Goal: Task Accomplishment & Management: Complete application form

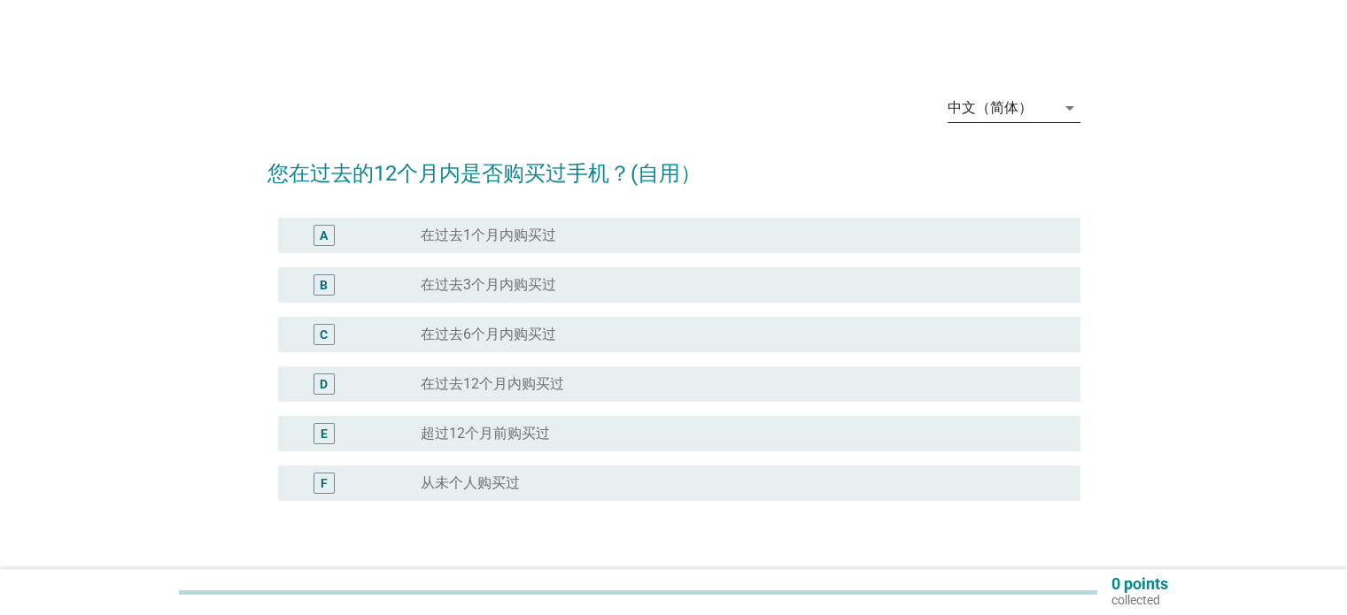
click at [1045, 105] on div "中文（简体）" at bounding box center [1002, 108] width 108 height 28
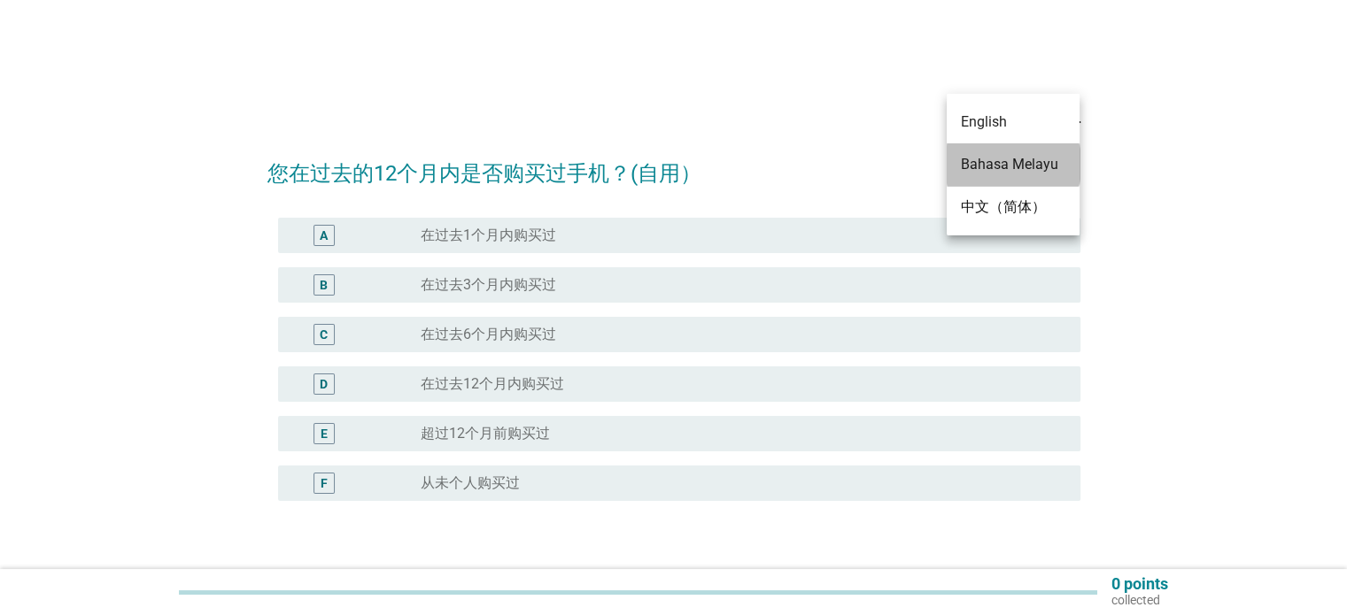
click at [1014, 165] on div "Bahasa Melayu" at bounding box center [1013, 164] width 104 height 21
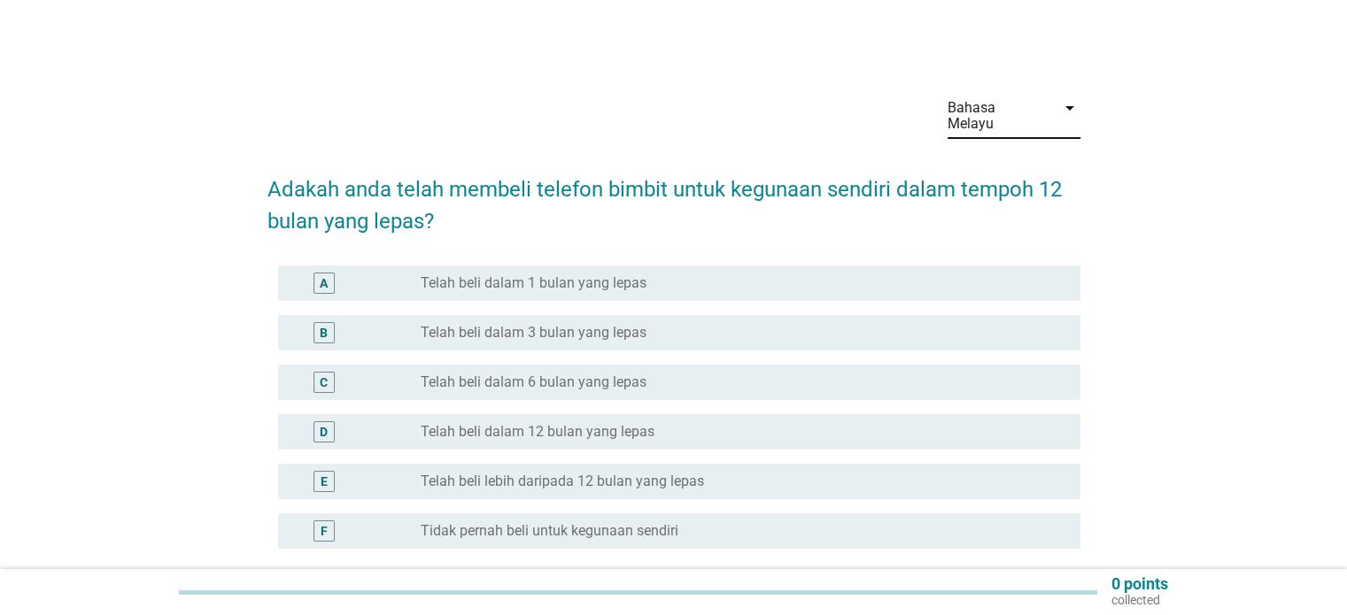
click at [559, 425] on div "radio_button_unchecked Telah beli dalam 12 bulan yang lepas" at bounding box center [743, 432] width 645 height 21
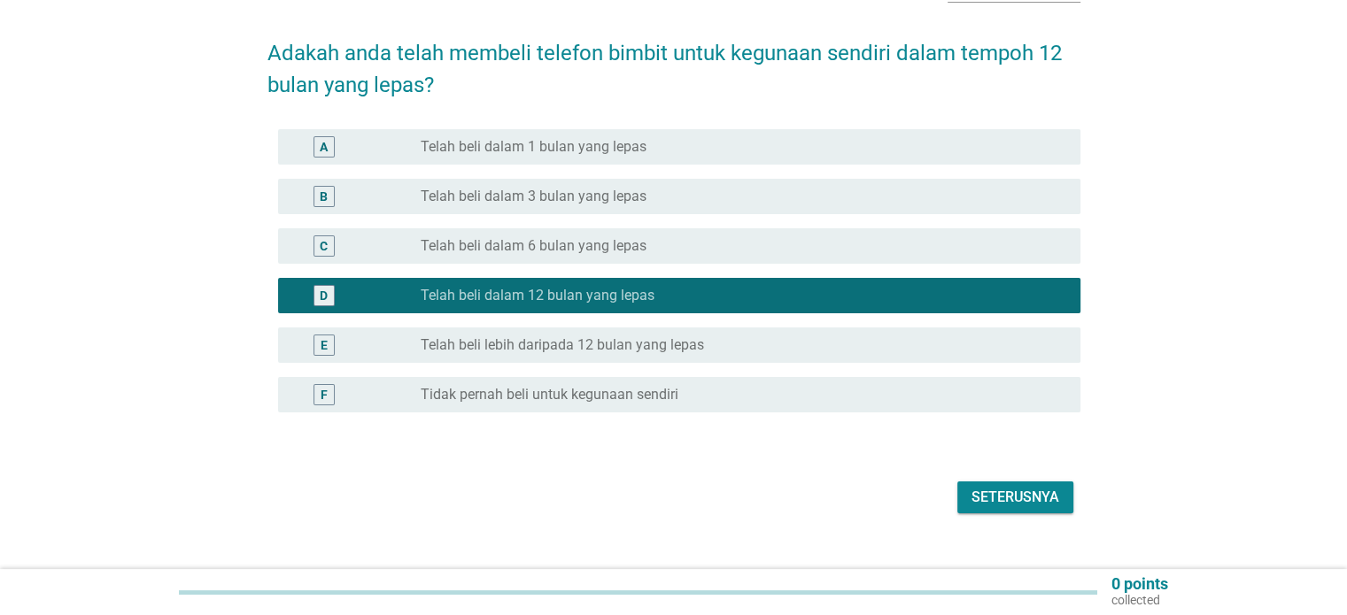
scroll to position [149, 0]
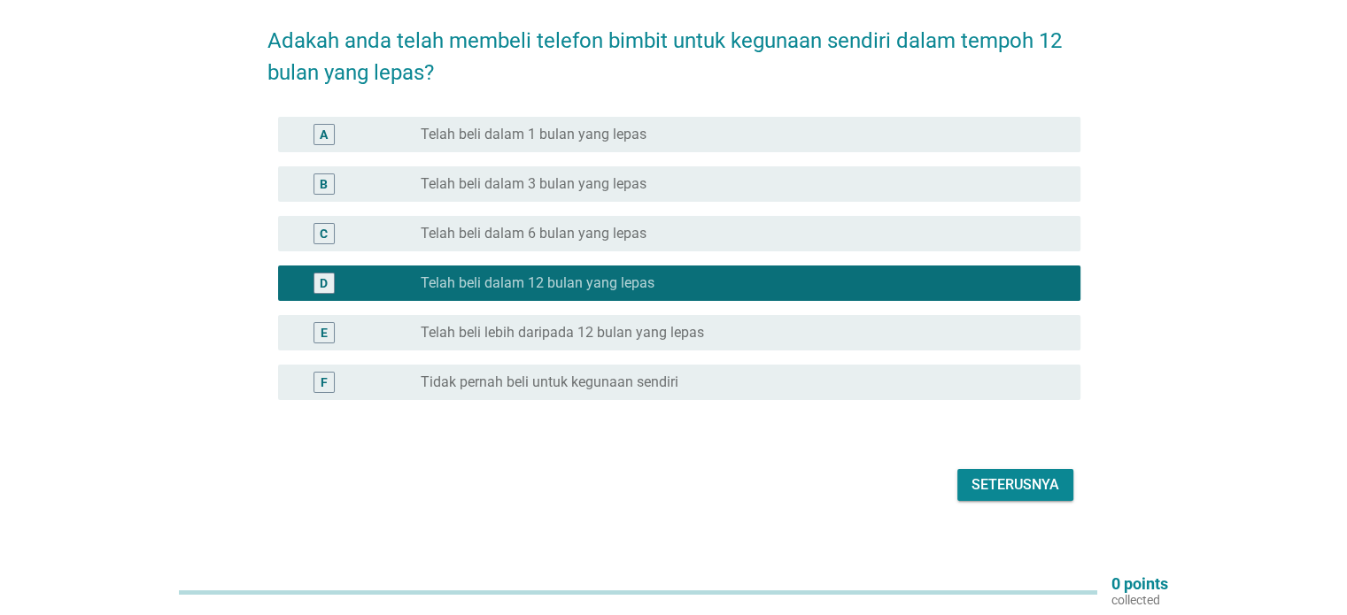
click at [1019, 475] on div "Seterusnya" at bounding box center [1015, 485] width 88 height 21
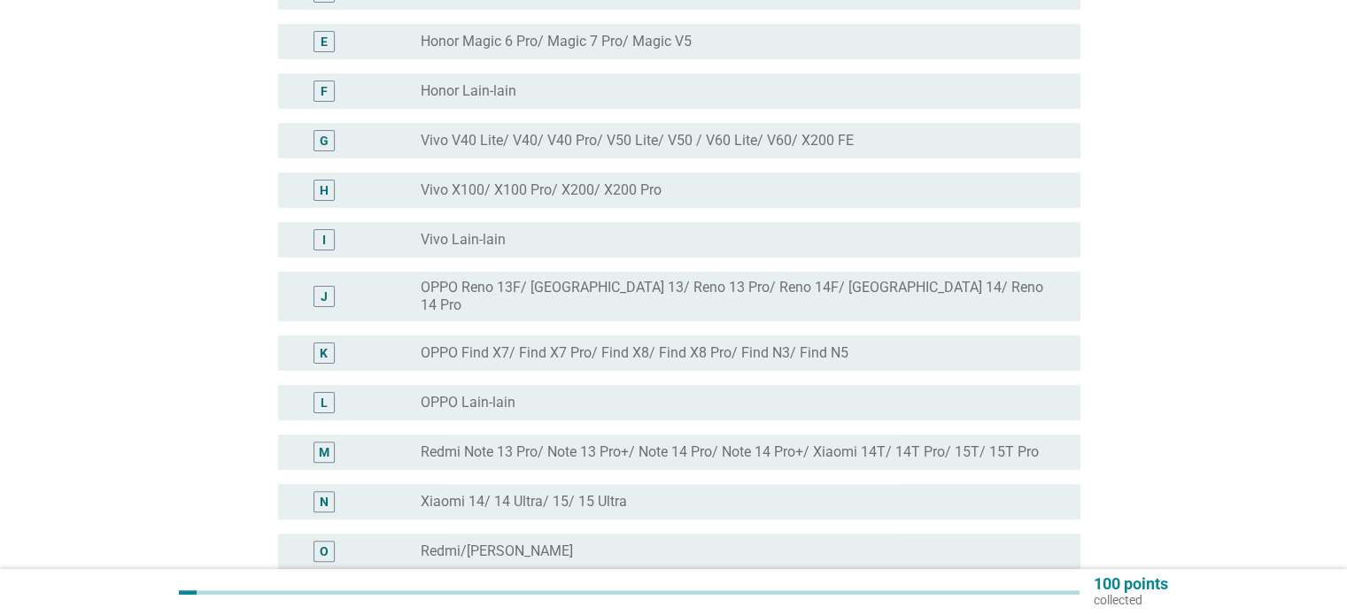
scroll to position [613, 0]
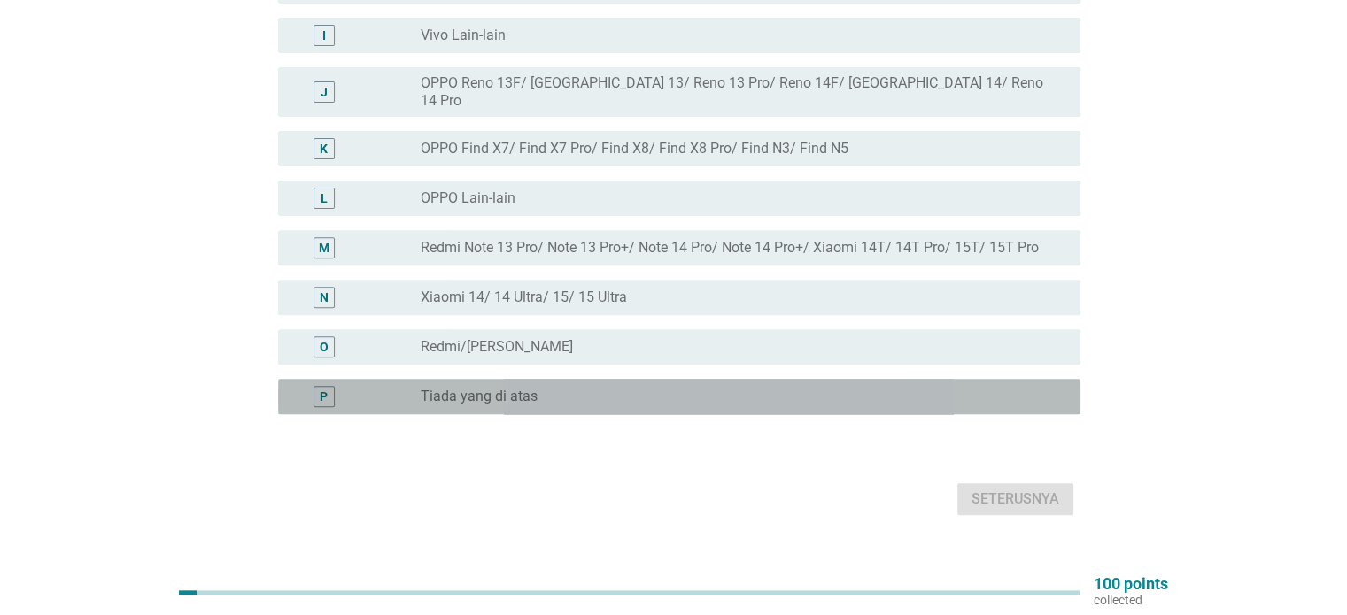
click at [517, 388] on label "Tiada yang di atas" at bounding box center [479, 397] width 117 height 18
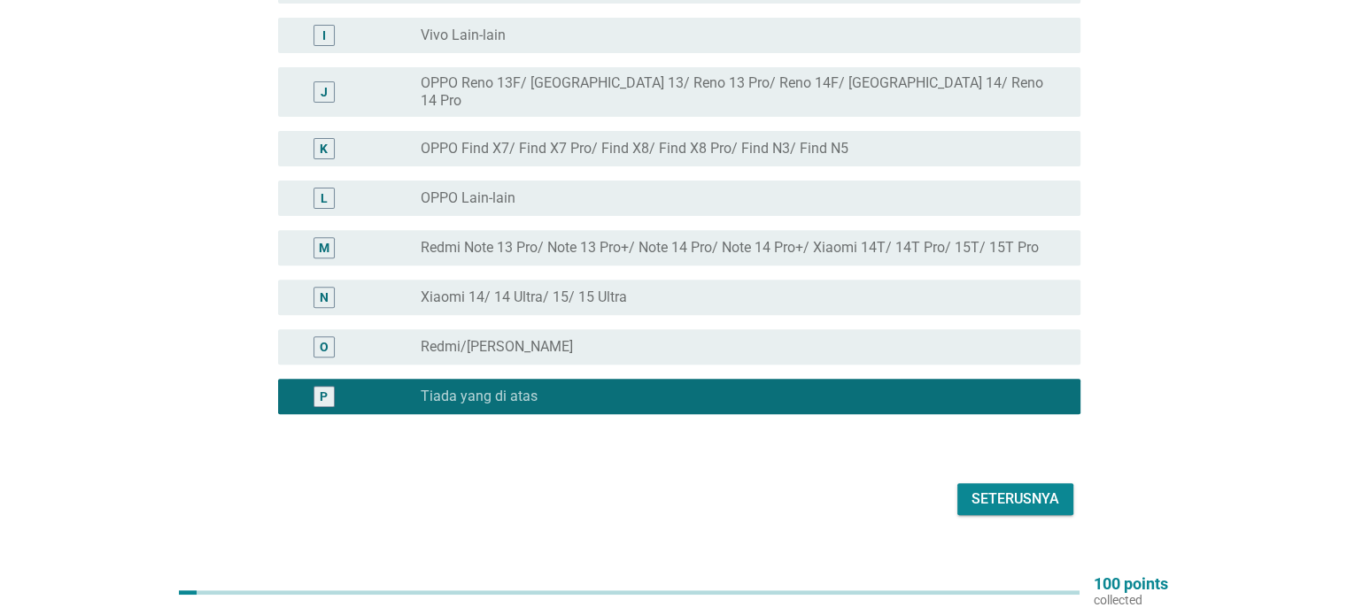
click at [1027, 489] on div "Seterusnya" at bounding box center [1015, 499] width 88 height 21
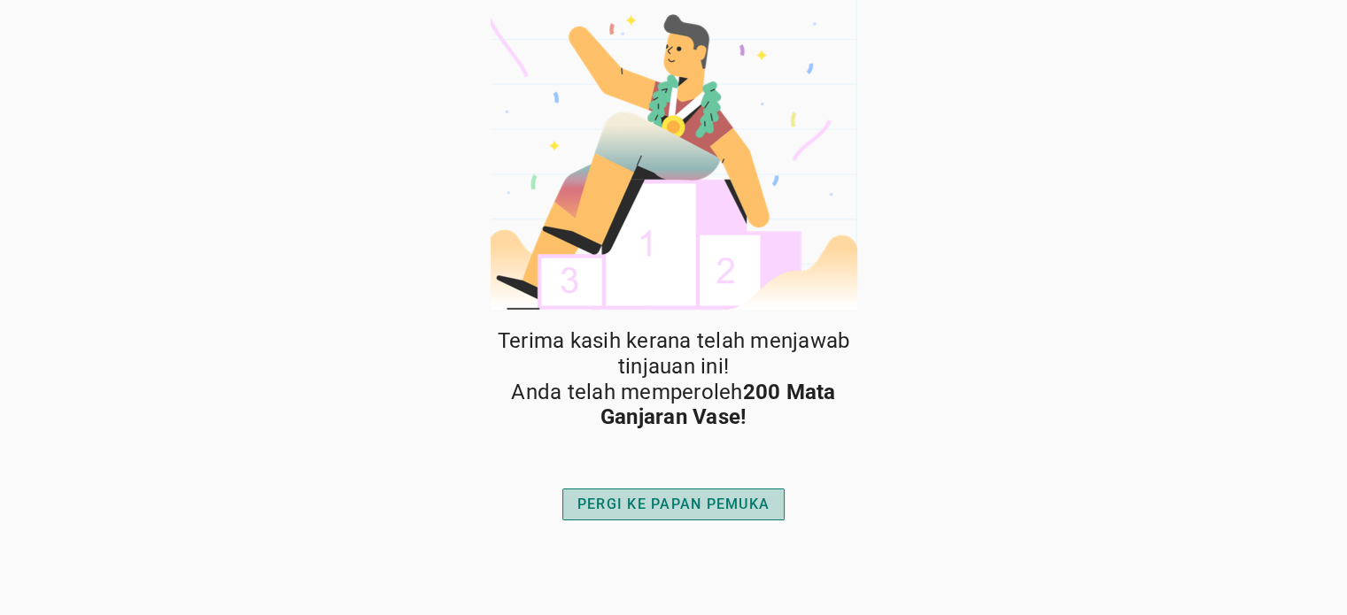
click at [718, 512] on div "PERGI KE PAPAN PEMUKA" at bounding box center [673, 504] width 192 height 21
